Goal: Check status: Check status

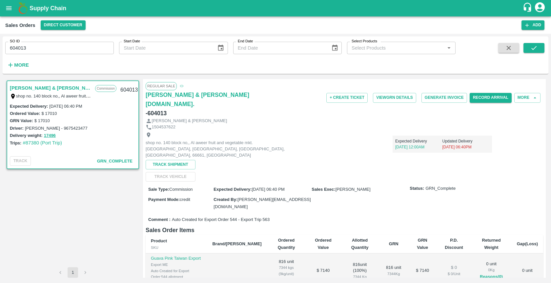
scroll to position [1, 0]
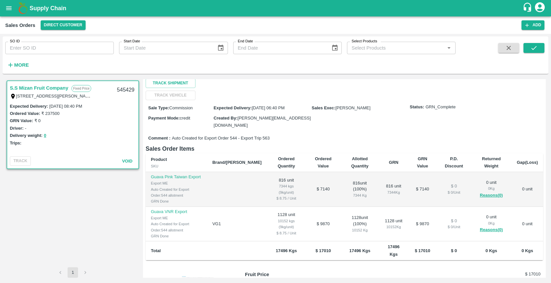
scroll to position [126, 0]
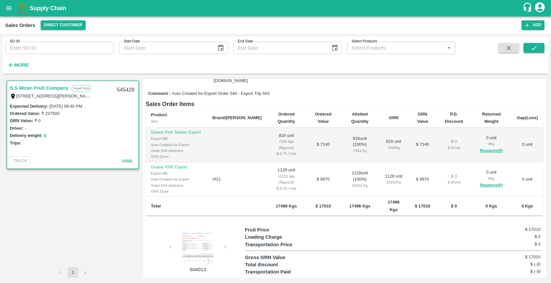
click at [398, 88] on div "Comment : Auto Created for Export Order 544 - Export Trip 563" at bounding box center [344, 93] width 397 height 11
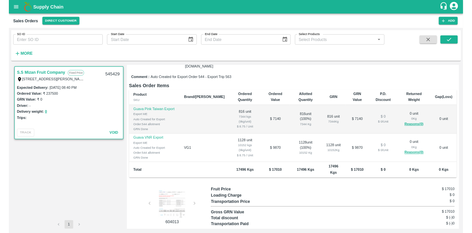
scroll to position [21, 0]
